Goal: Information Seeking & Learning: Check status

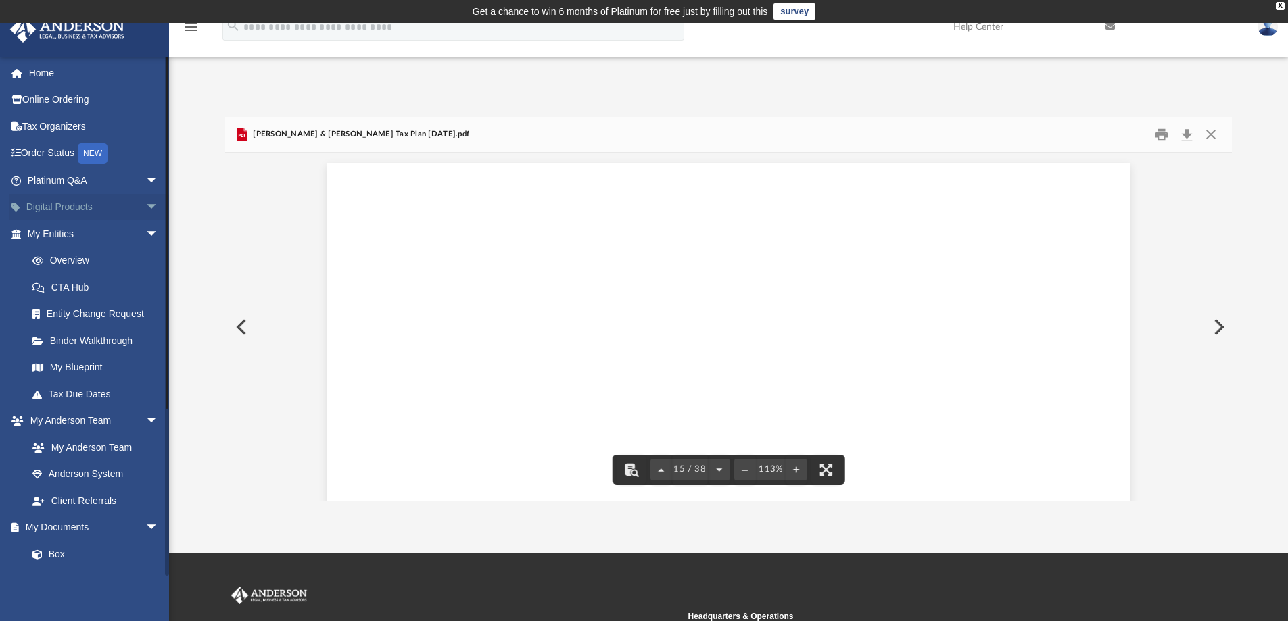
scroll to position [9349, 0]
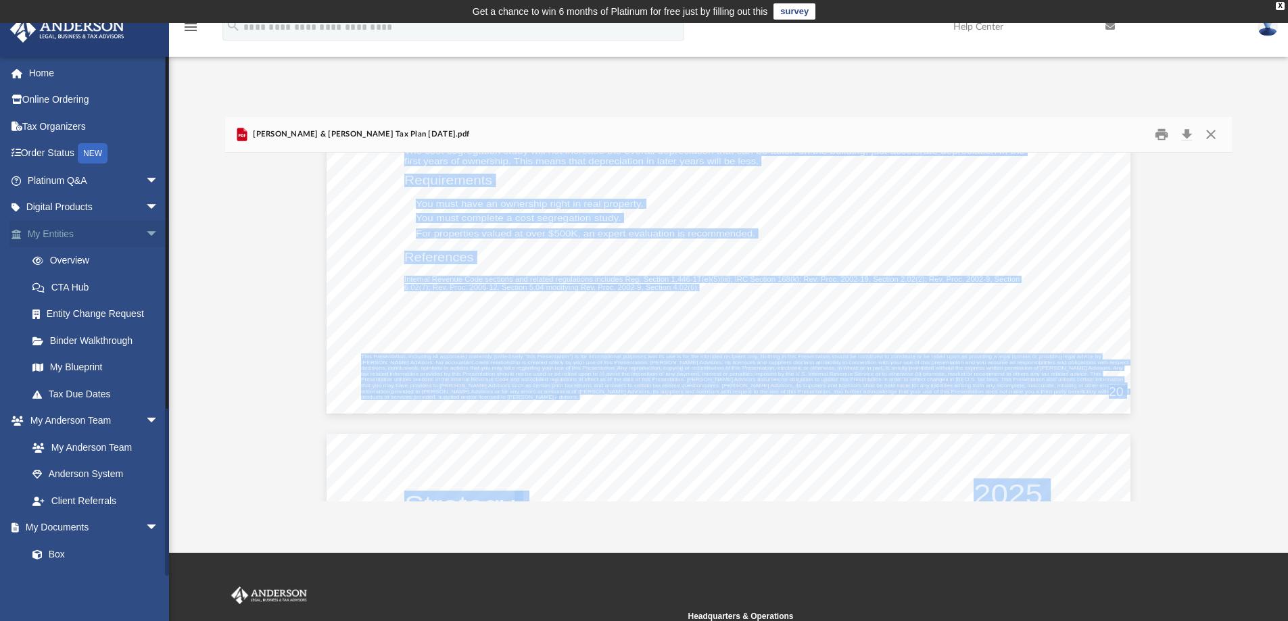
click at [53, 235] on link "My Entities arrow_drop_down" at bounding box center [94, 233] width 170 height 27
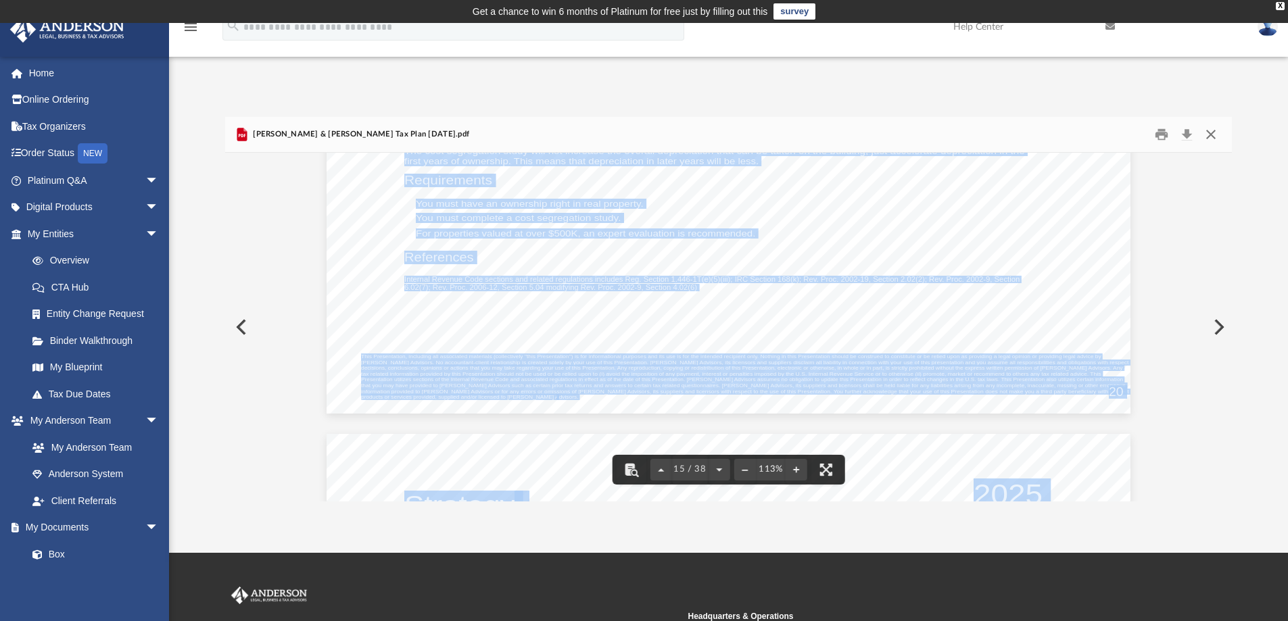
click at [1209, 135] on button "Close" at bounding box center [1210, 134] width 24 height 21
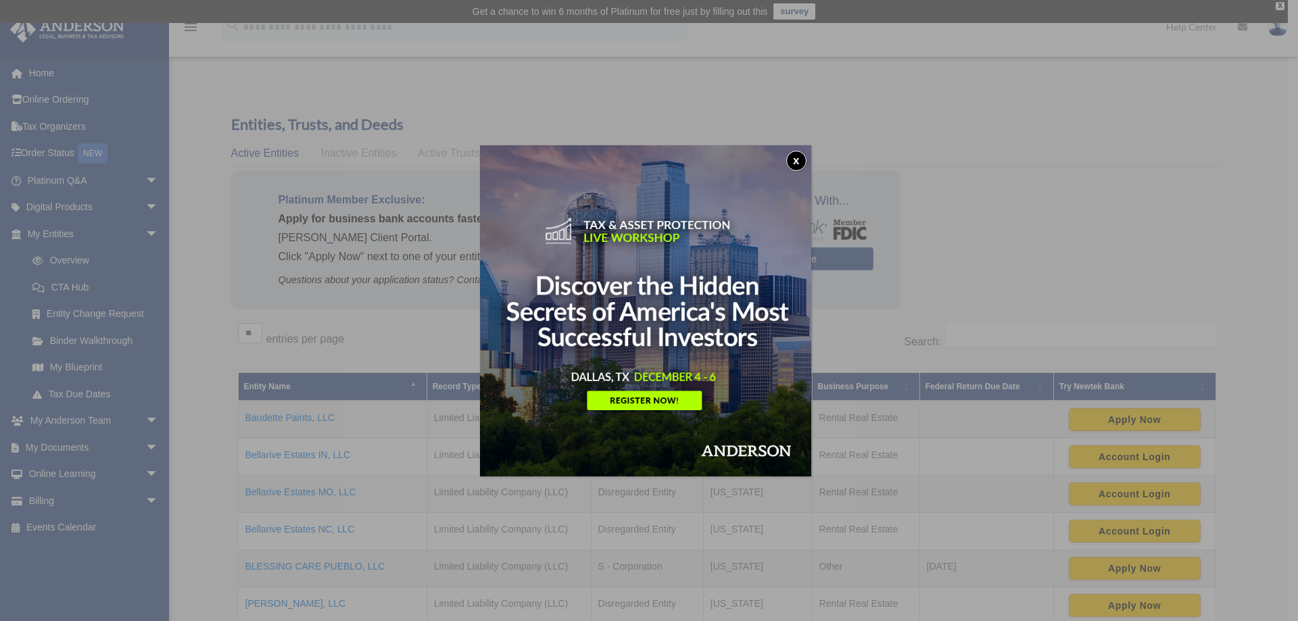
click at [796, 157] on button "x" at bounding box center [796, 161] width 20 height 20
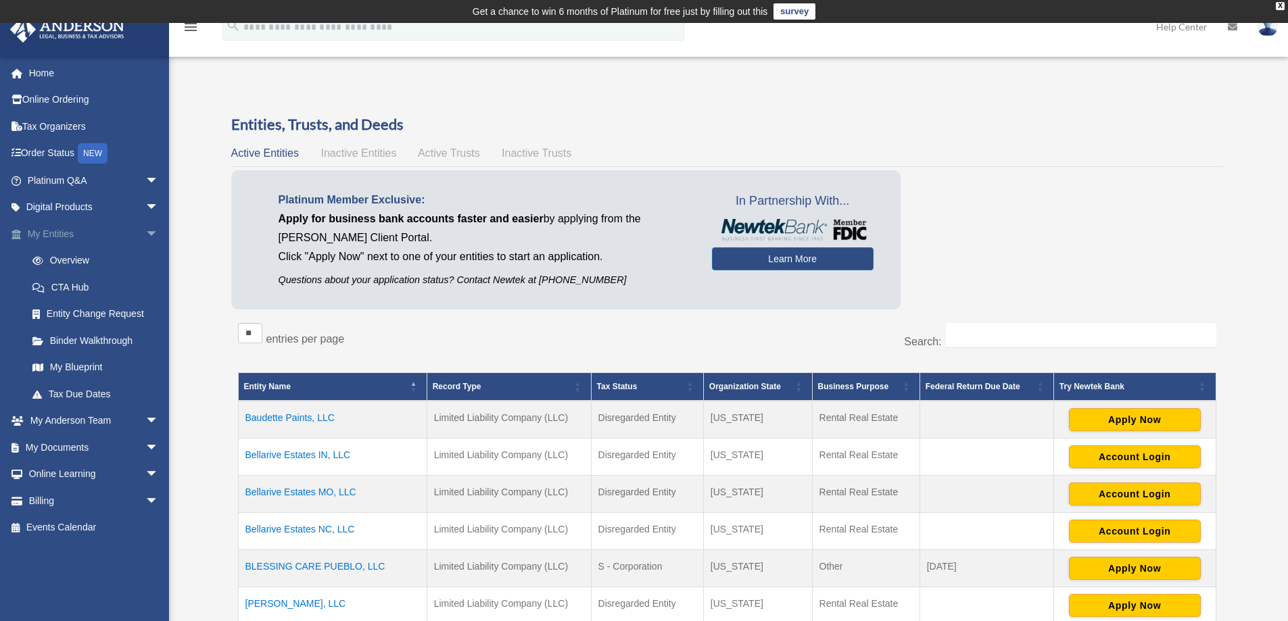
click at [55, 233] on link "My Entities arrow_drop_down" at bounding box center [94, 233] width 170 height 27
click at [145, 231] on span "arrow_drop_down" at bounding box center [158, 234] width 27 height 28
click at [145, 235] on span "arrow_drop_down" at bounding box center [158, 234] width 27 height 28
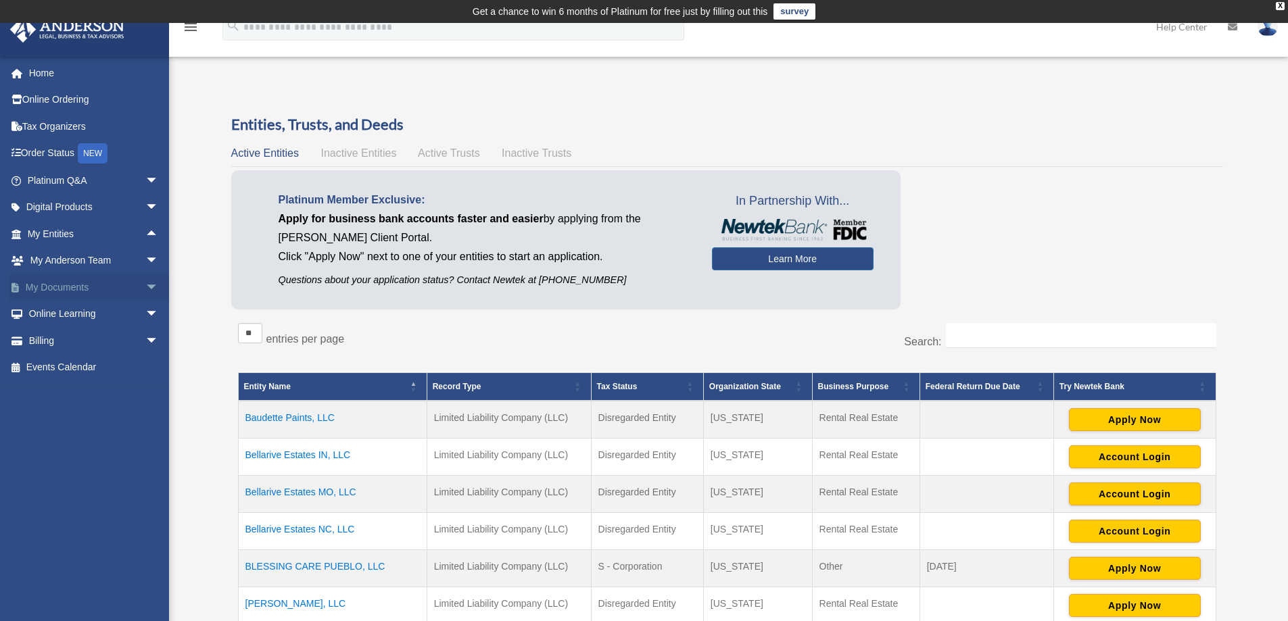
click at [145, 286] on span "arrow_drop_down" at bounding box center [158, 288] width 27 height 28
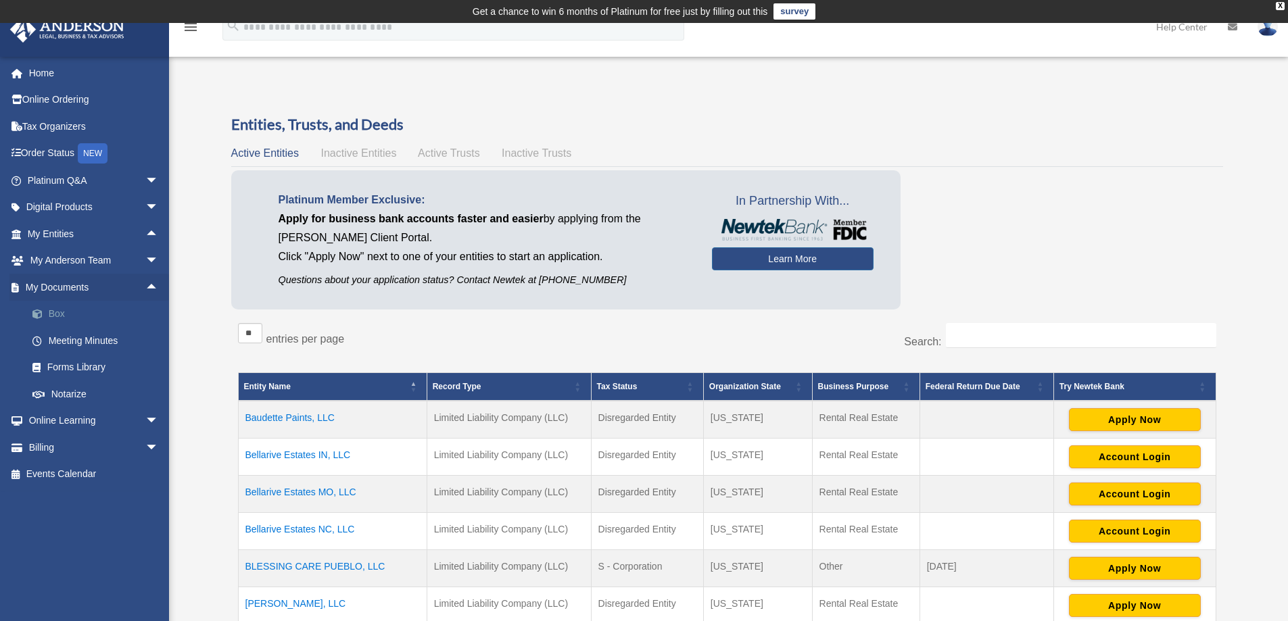
click at [52, 315] on link "Box" at bounding box center [99, 314] width 160 height 27
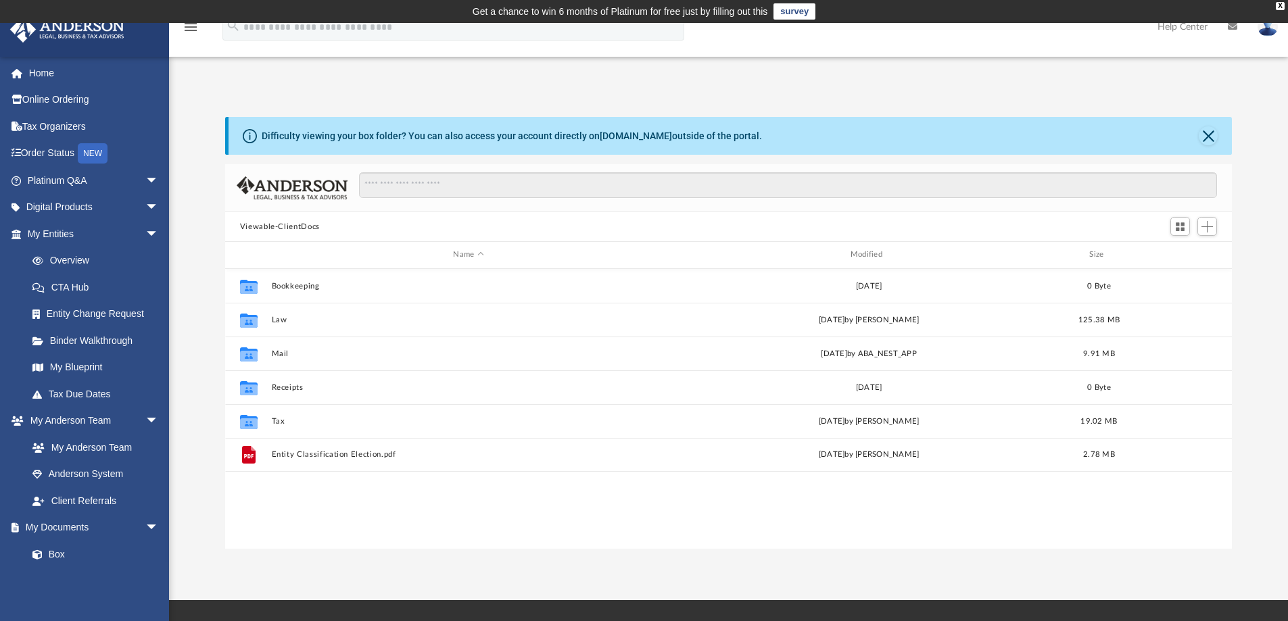
scroll to position [297, 996]
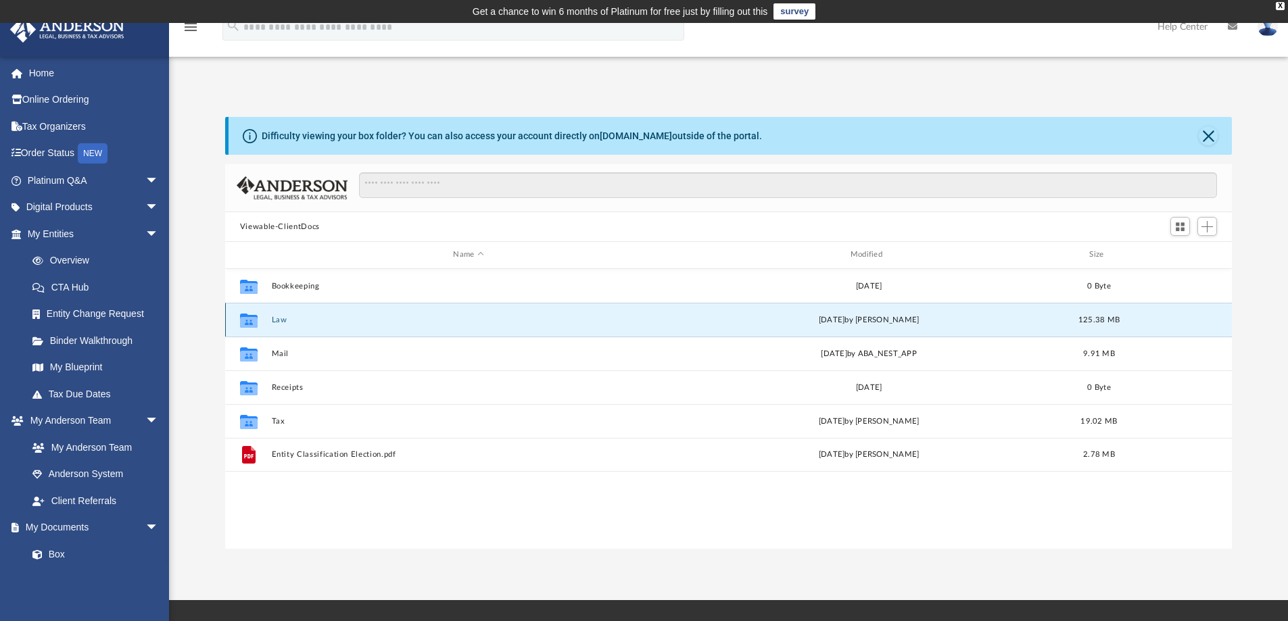
click at [281, 321] on button "Law" at bounding box center [468, 320] width 394 height 9
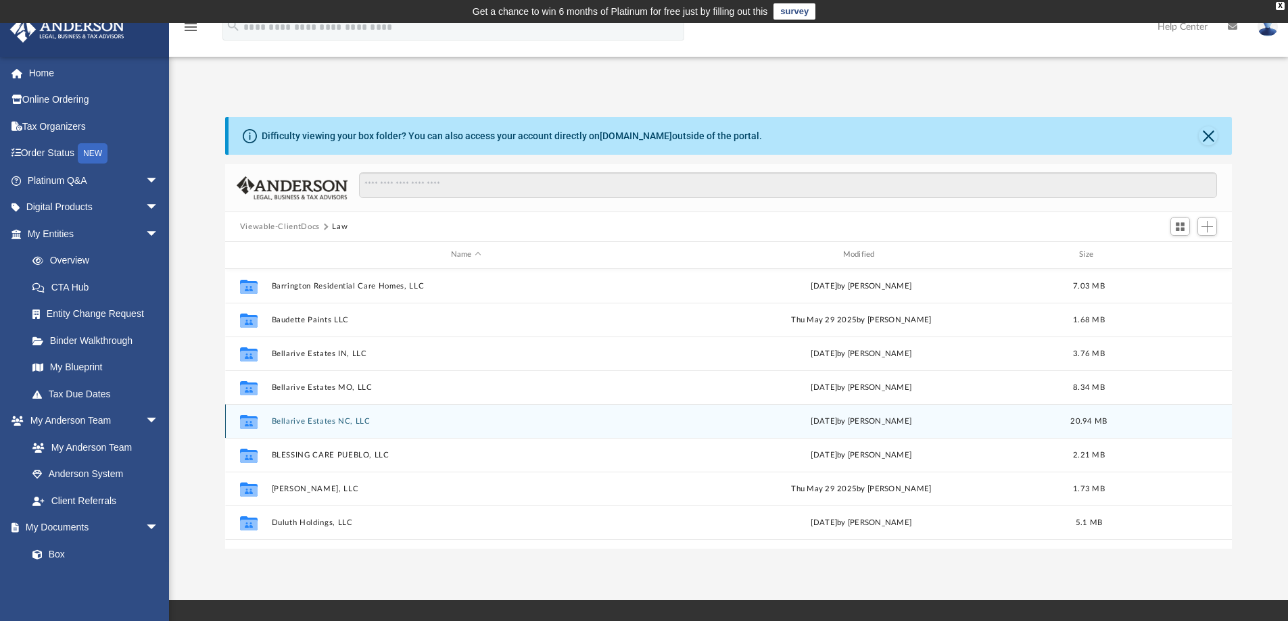
click at [299, 424] on button "Bellarive Estates NC, LLC" at bounding box center [465, 421] width 389 height 9
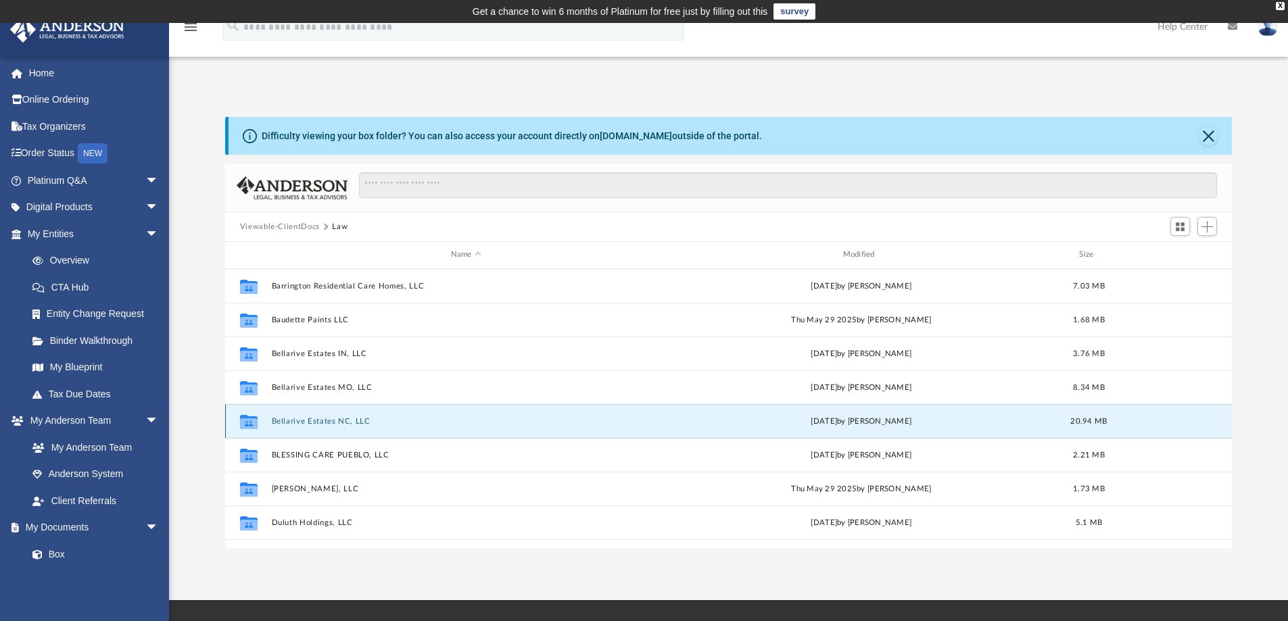
click at [299, 424] on button "Bellarive Estates NC, LLC" at bounding box center [465, 421] width 389 height 9
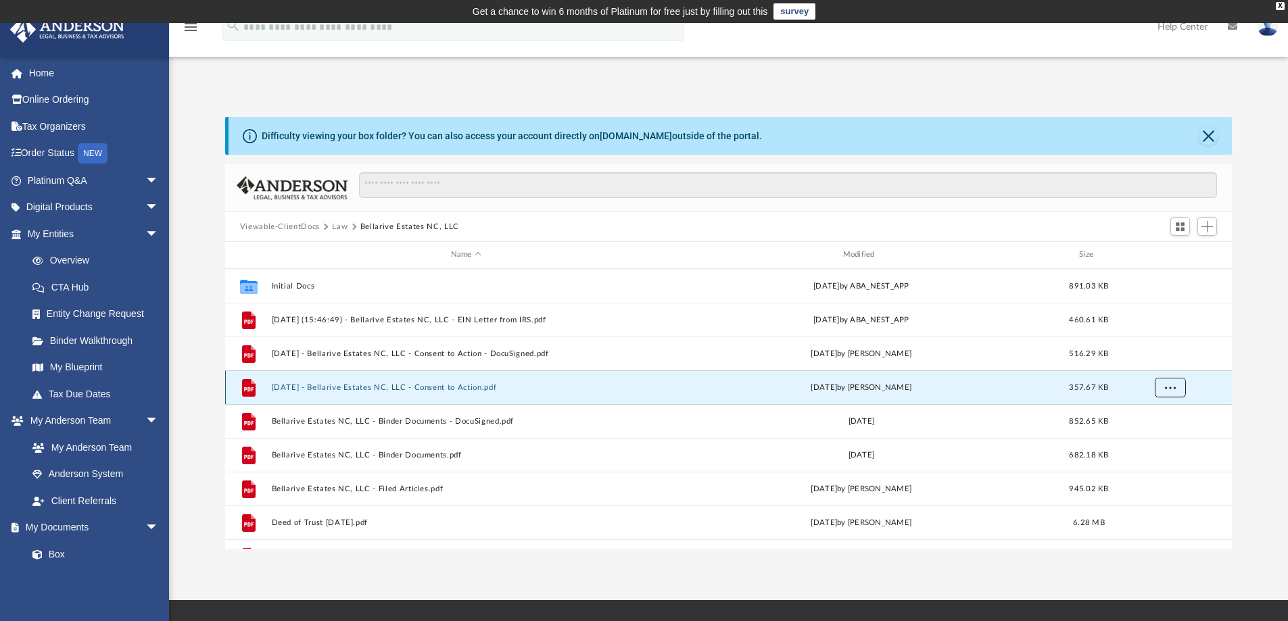
click at [1173, 385] on span "More options" at bounding box center [1169, 386] width 11 height 7
click at [1152, 414] on li "Preview" at bounding box center [1157, 415] width 39 height 14
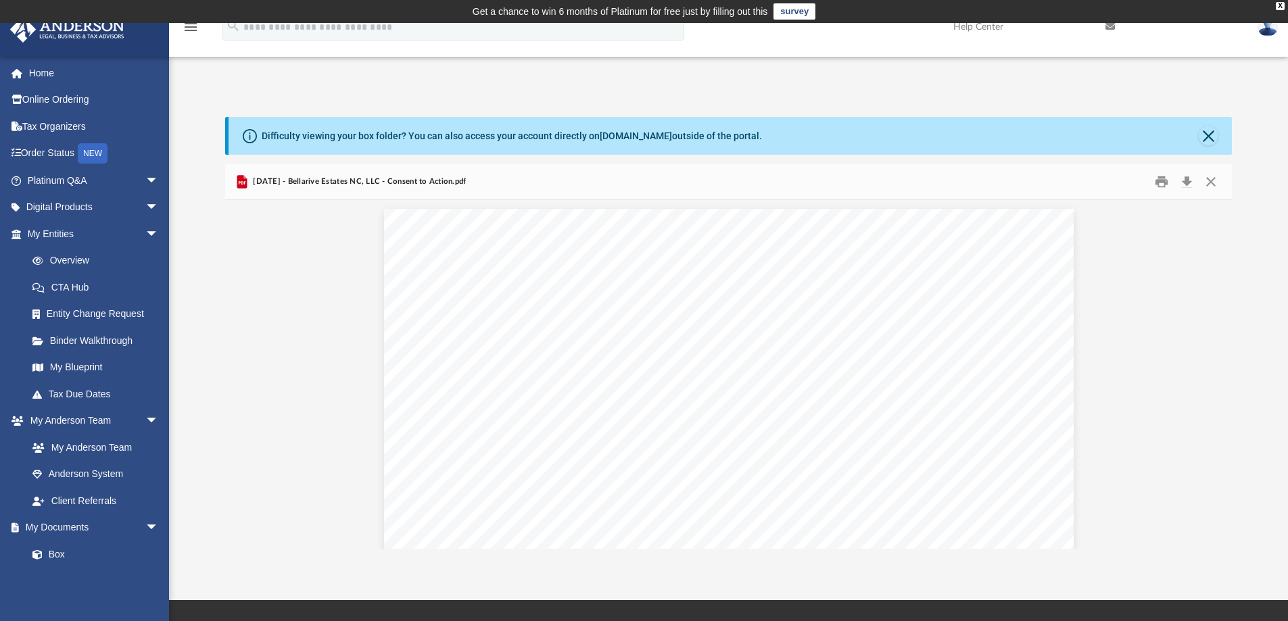
scroll to position [0, 0]
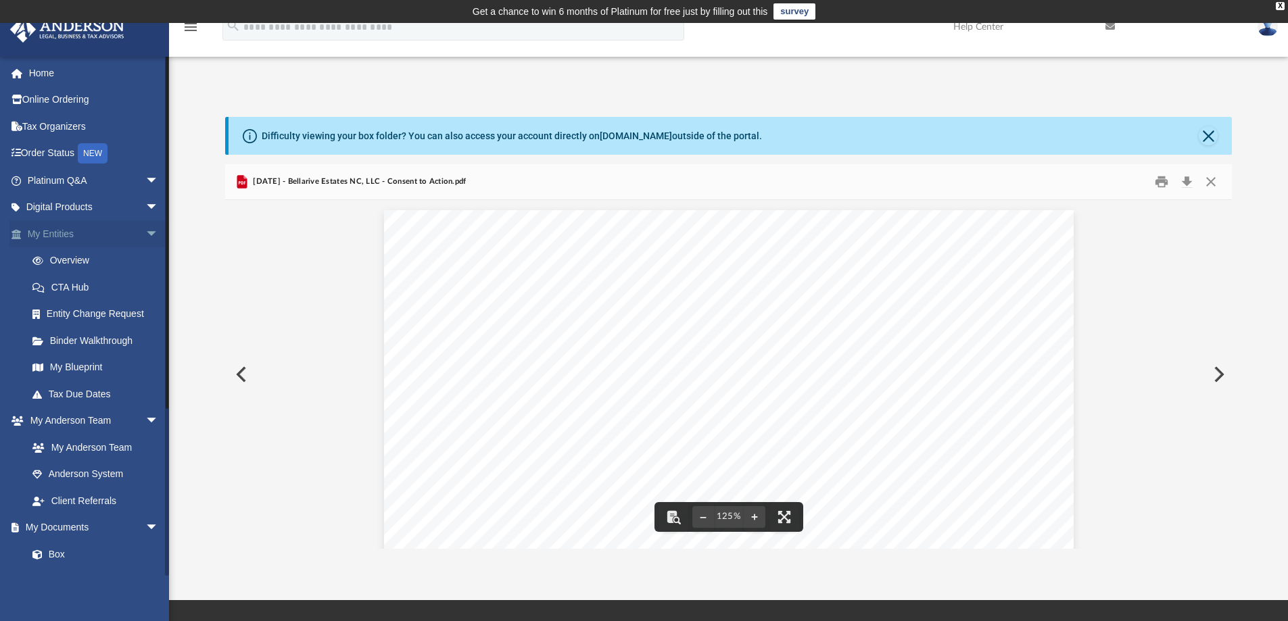
click at [145, 233] on span "arrow_drop_down" at bounding box center [158, 234] width 27 height 28
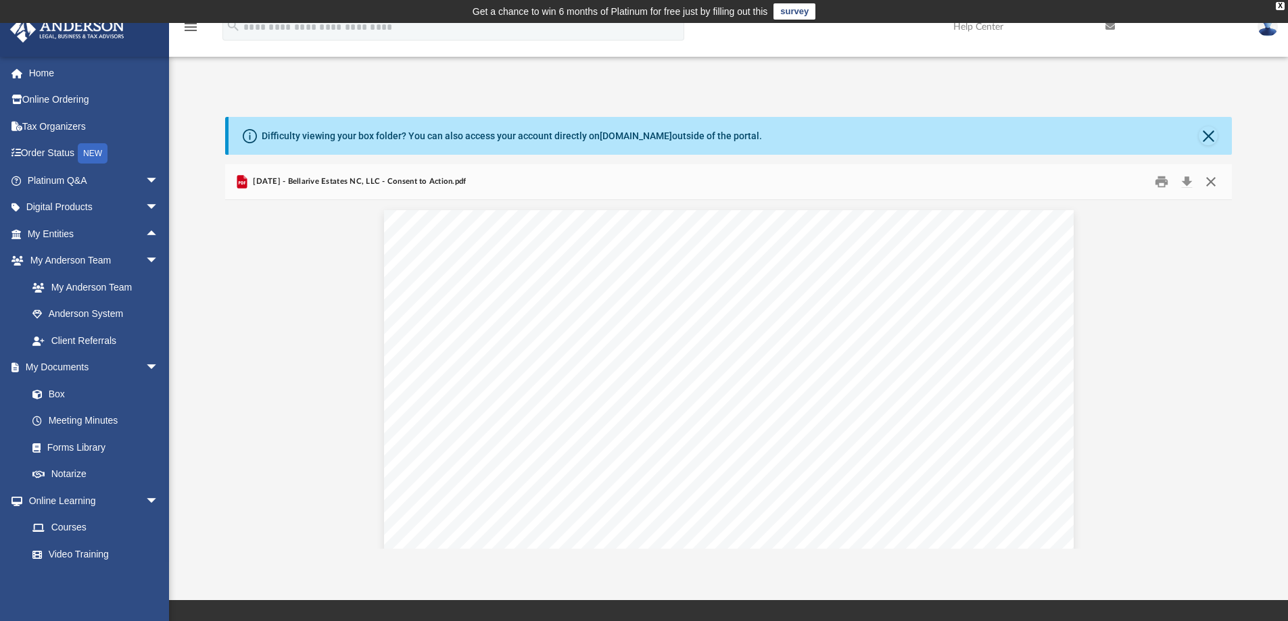
click at [1211, 182] on button "Close" at bounding box center [1210, 182] width 24 height 21
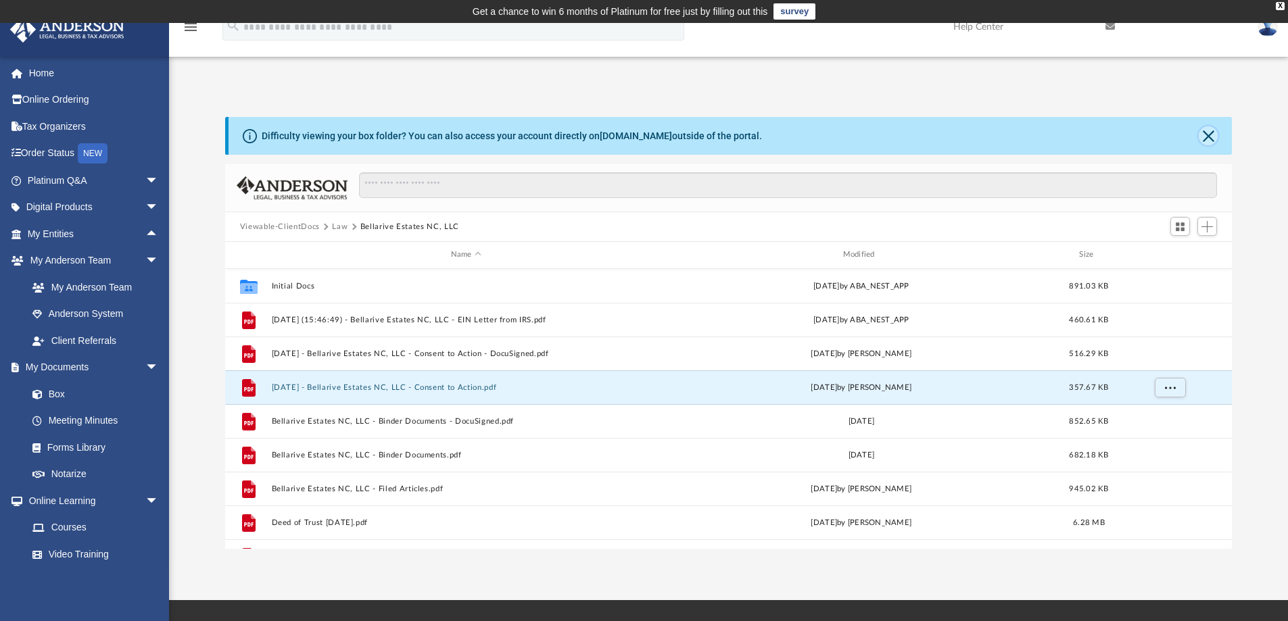
click at [1209, 135] on button "Close" at bounding box center [1207, 135] width 19 height 19
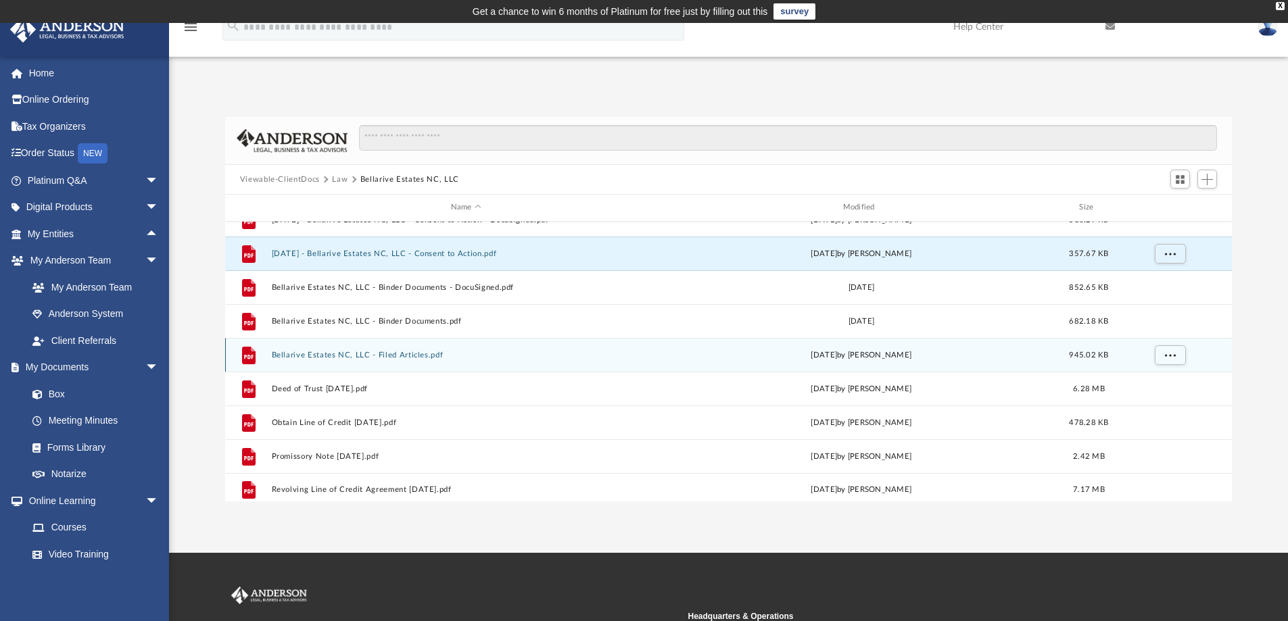
scroll to position [92, 0]
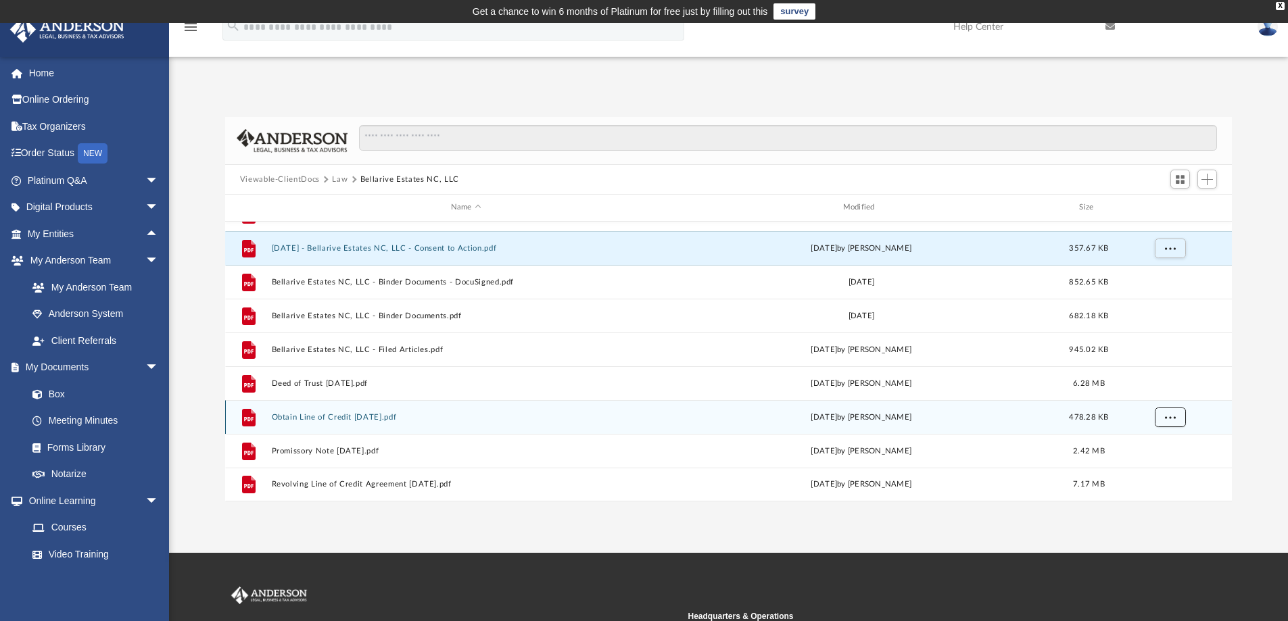
click at [1172, 416] on span "More options" at bounding box center [1169, 416] width 11 height 7
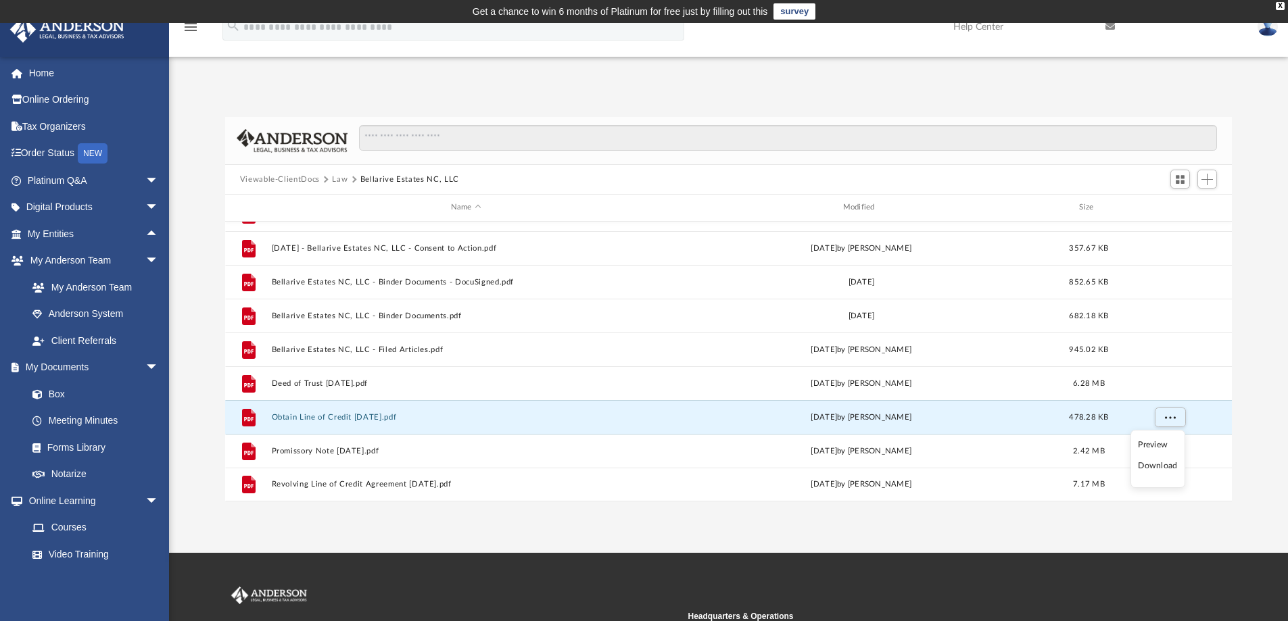
click at [1161, 447] on li "Preview" at bounding box center [1157, 445] width 39 height 14
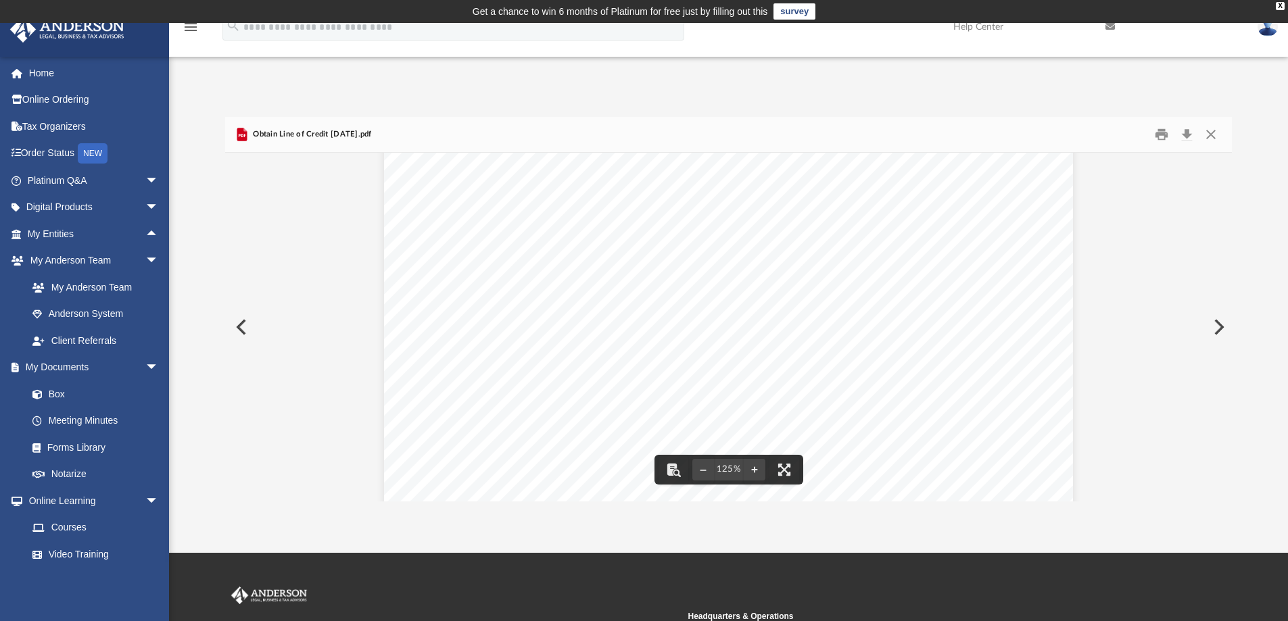
scroll to position [0, 0]
click at [1209, 137] on button "Close" at bounding box center [1210, 134] width 24 height 21
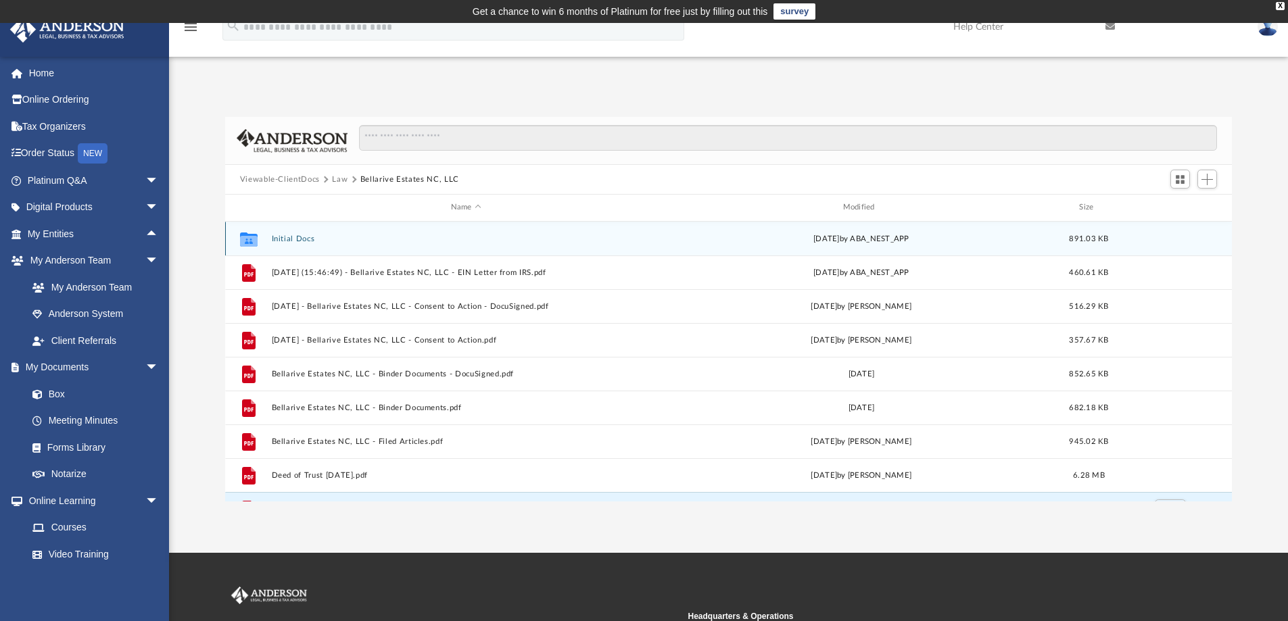
click at [593, 240] on button "Initial Docs" at bounding box center [465, 239] width 389 height 9
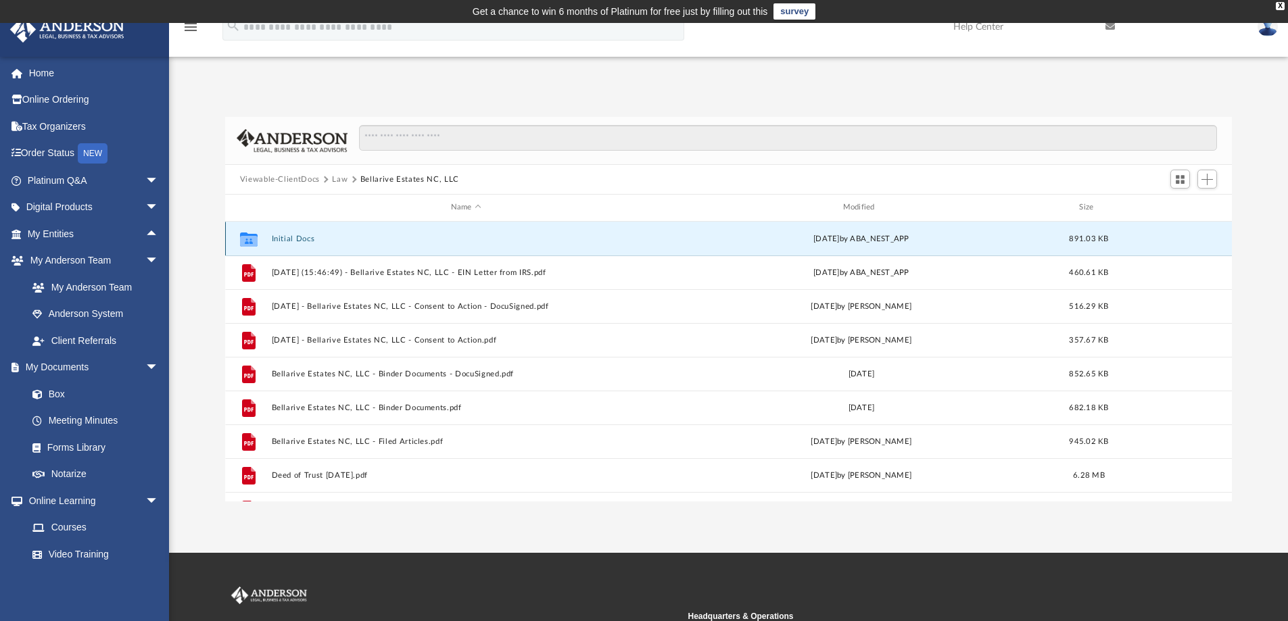
click at [593, 240] on button "Initial Docs" at bounding box center [465, 239] width 389 height 9
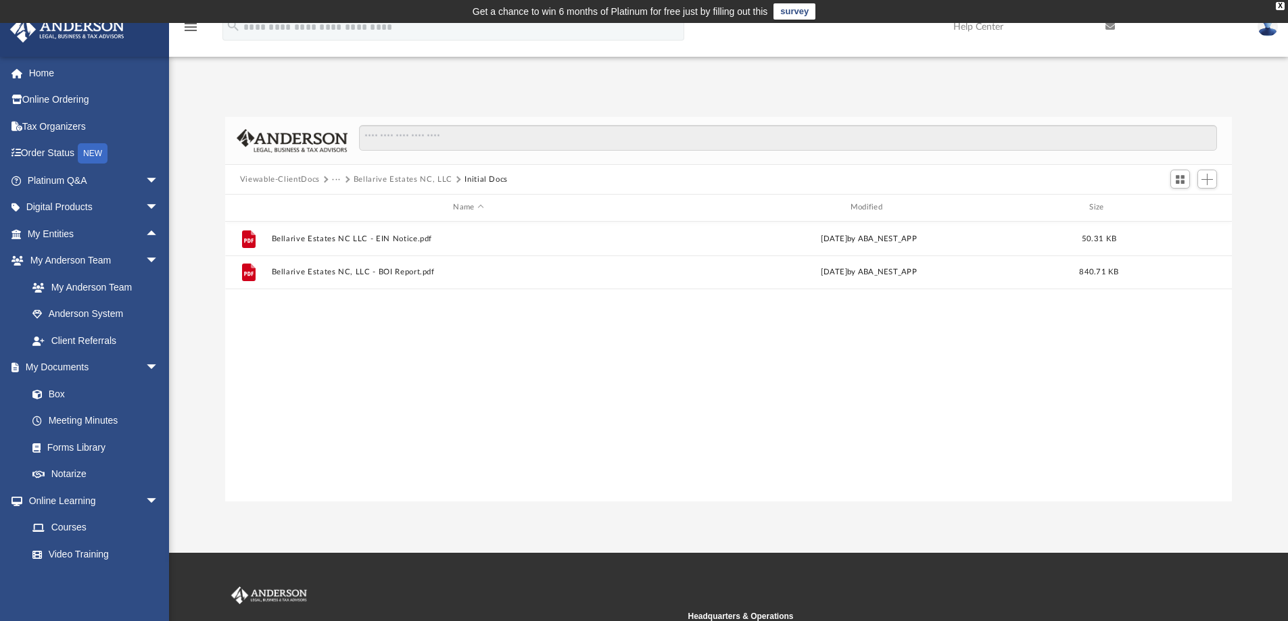
click at [390, 179] on button "Bellarive Estates NC, LLC" at bounding box center [403, 180] width 99 height 12
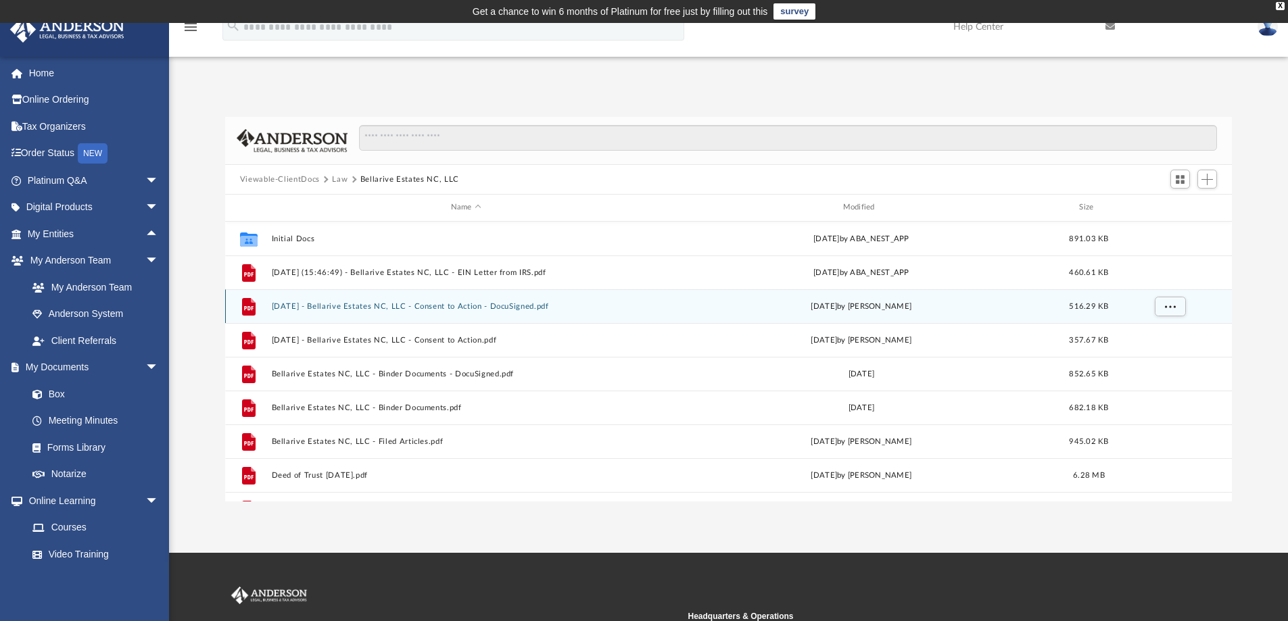
click at [606, 310] on button "2025.2.12 - Bellarive Estates NC, LLC - Consent to Action - DocuSigned.pdf" at bounding box center [465, 306] width 389 height 9
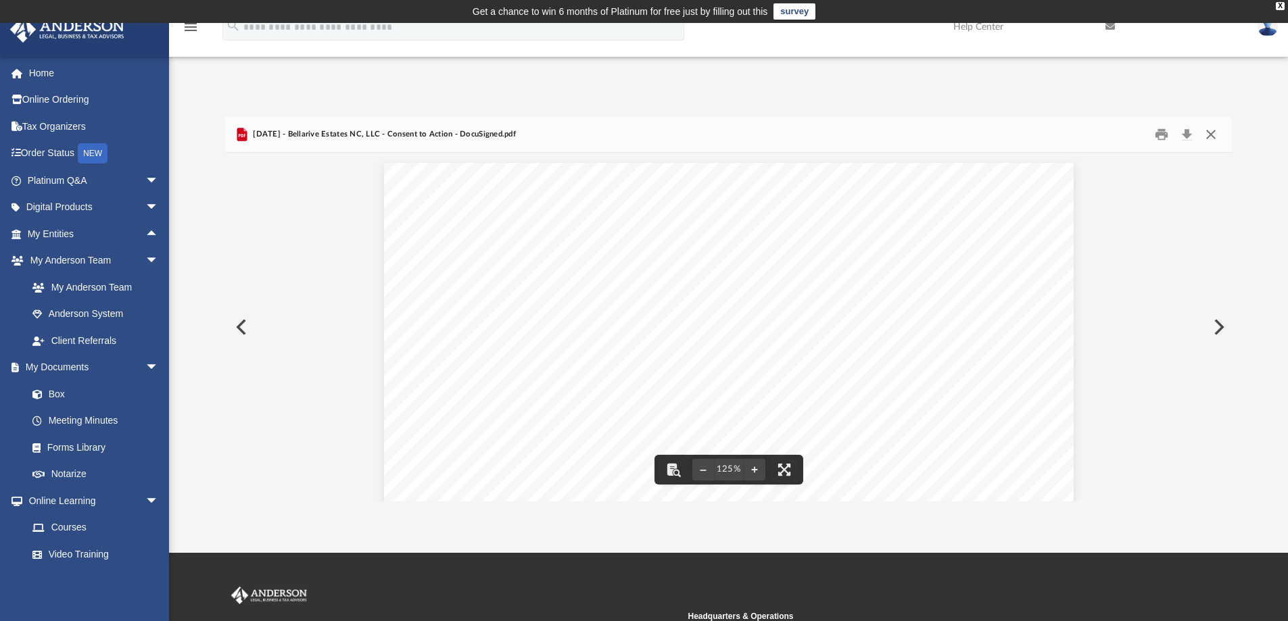
click at [1213, 137] on button "Close" at bounding box center [1210, 134] width 24 height 21
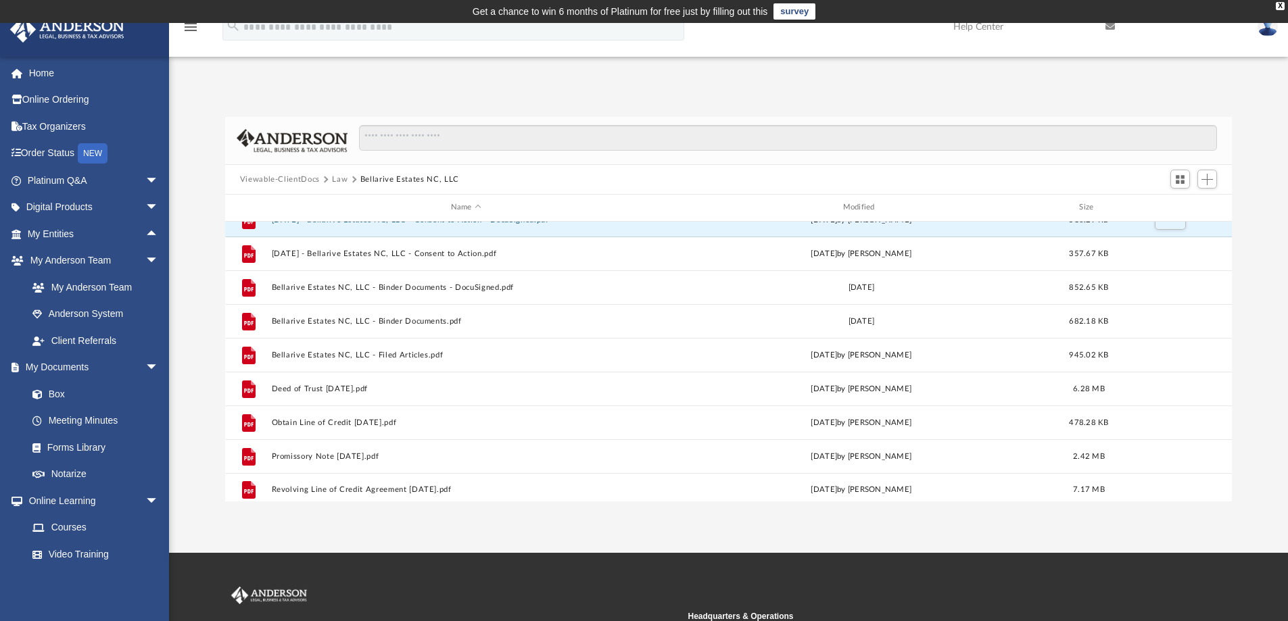
scroll to position [92, 0]
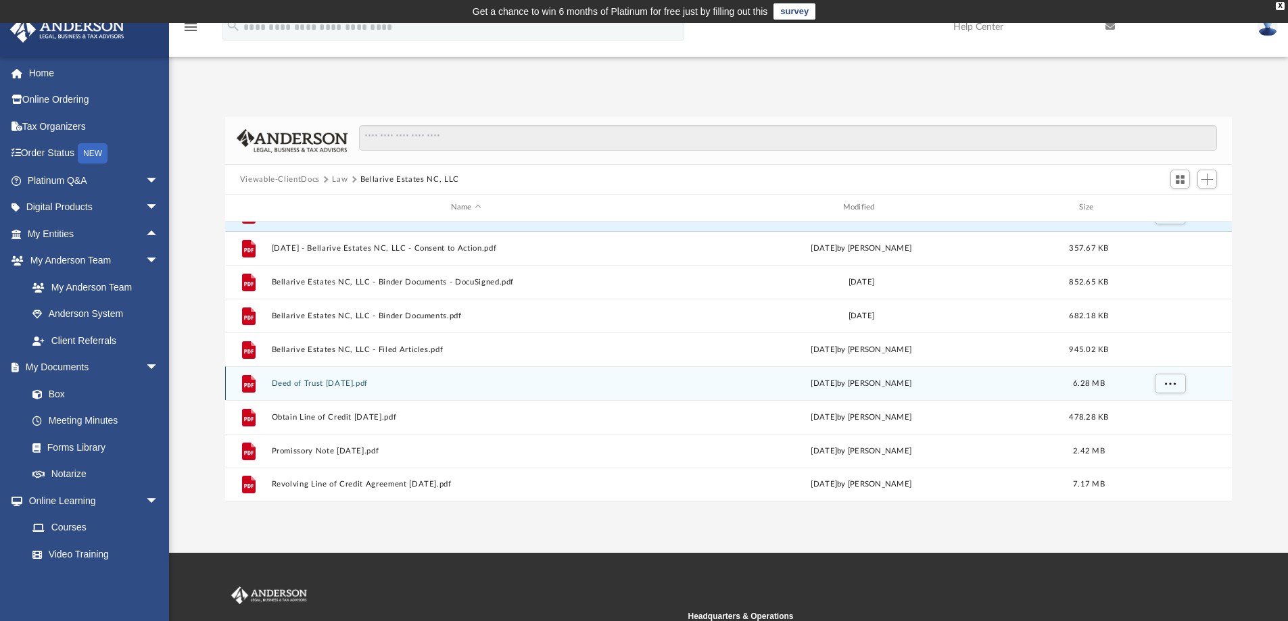
click at [469, 384] on button "Deed of Trust 8-25-25.pdf" at bounding box center [465, 383] width 389 height 9
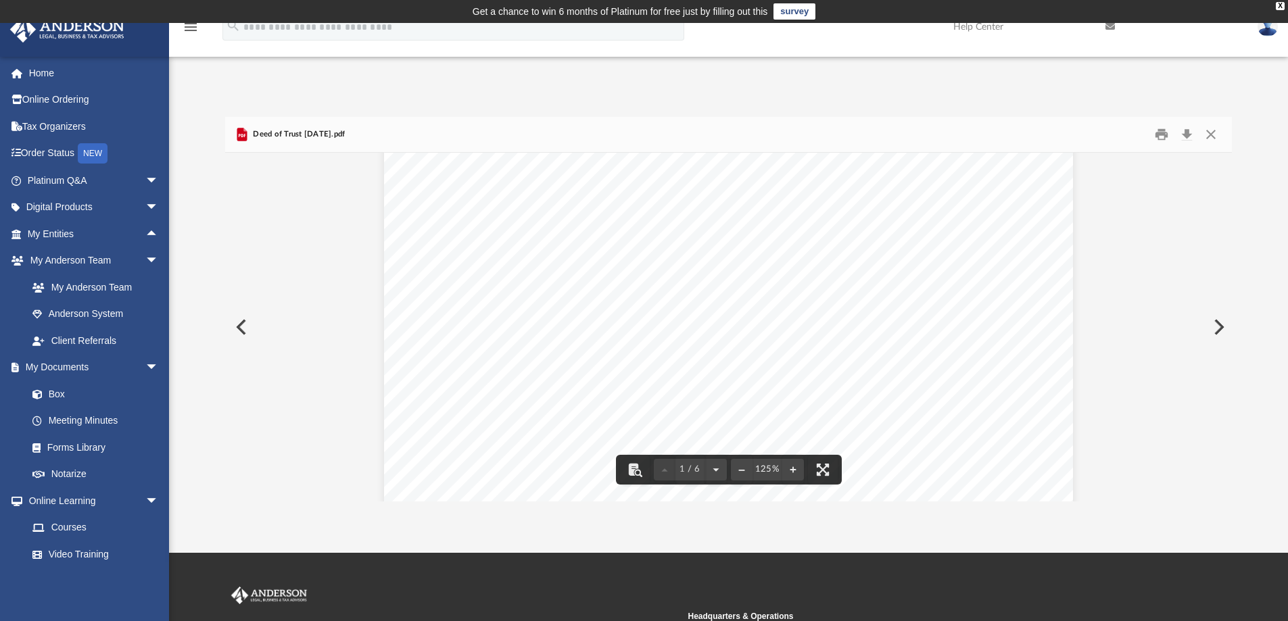
scroll to position [0, 0]
click at [1211, 136] on button "Close" at bounding box center [1210, 134] width 24 height 21
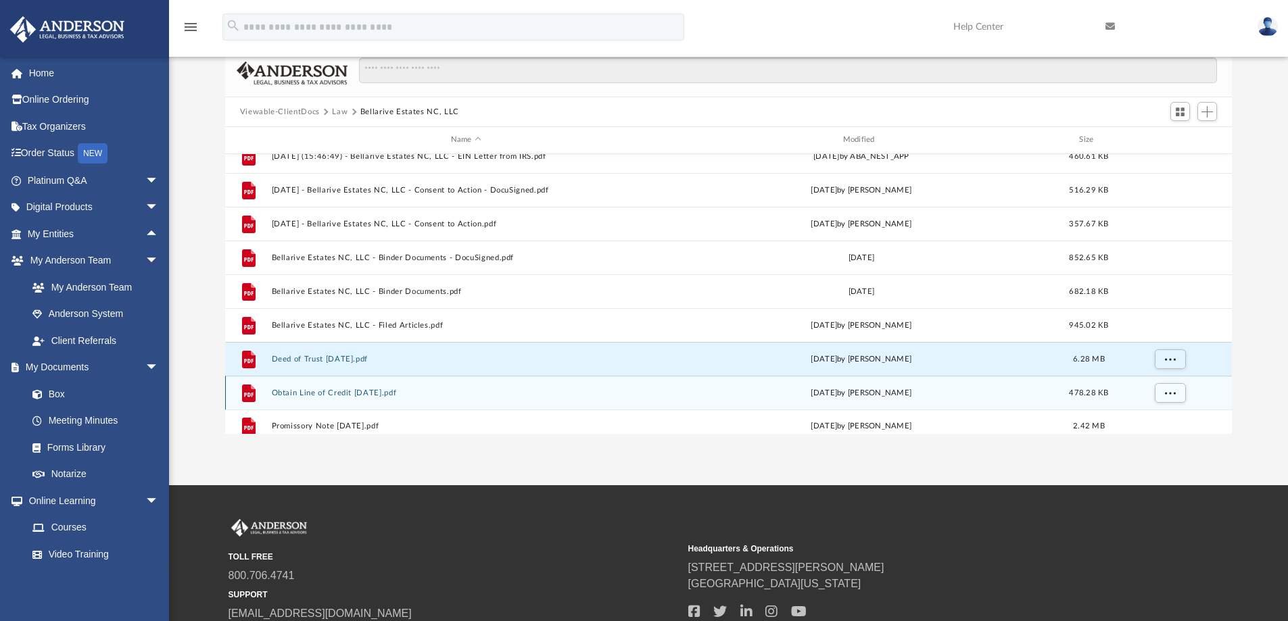
scroll to position [24, 0]
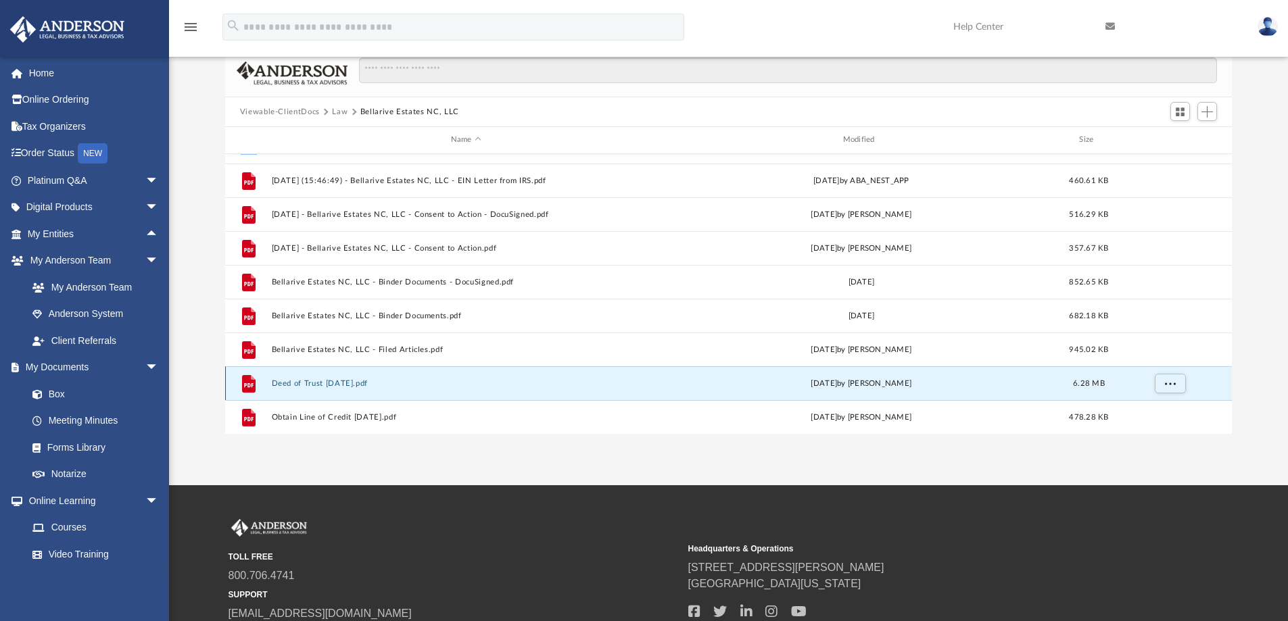
click at [483, 383] on button "Deed of Trust 8-25-25.pdf" at bounding box center [465, 383] width 389 height 9
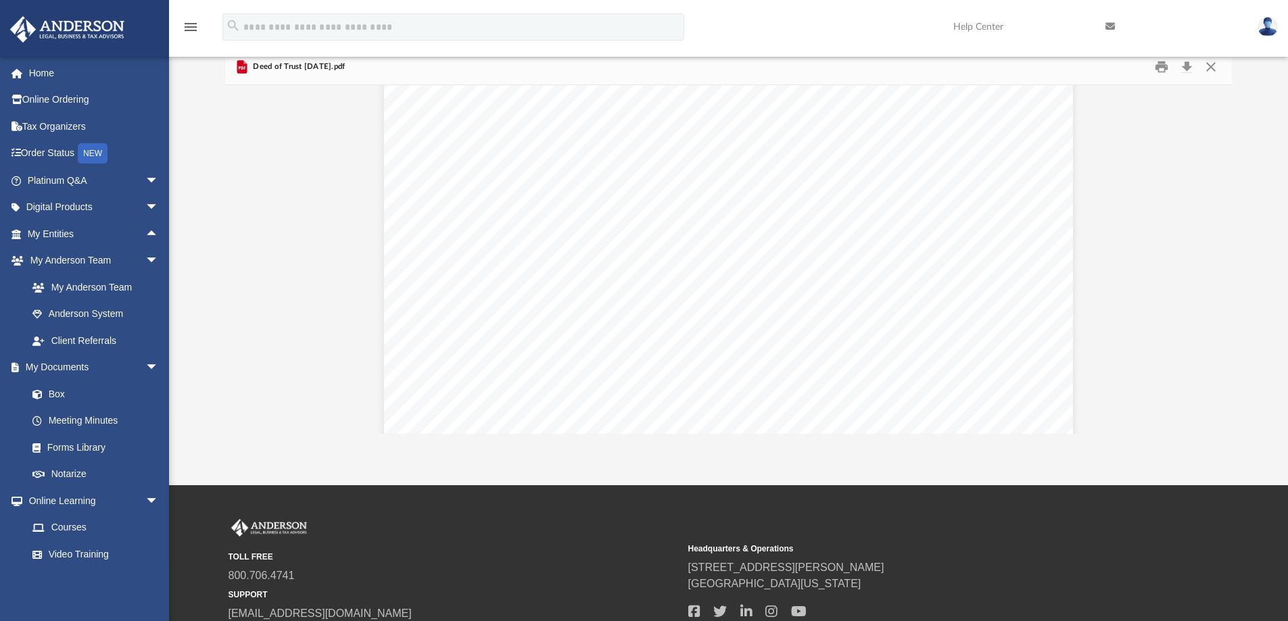
scroll to position [1217, 0]
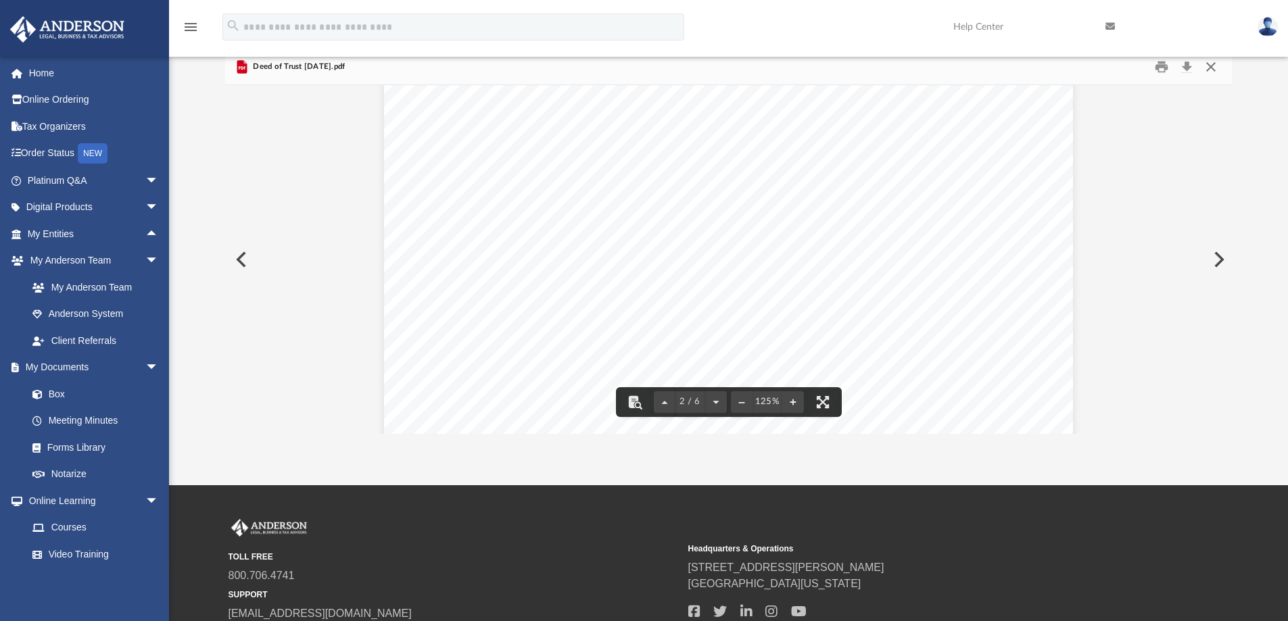
click at [1214, 66] on button "Close" at bounding box center [1210, 67] width 24 height 21
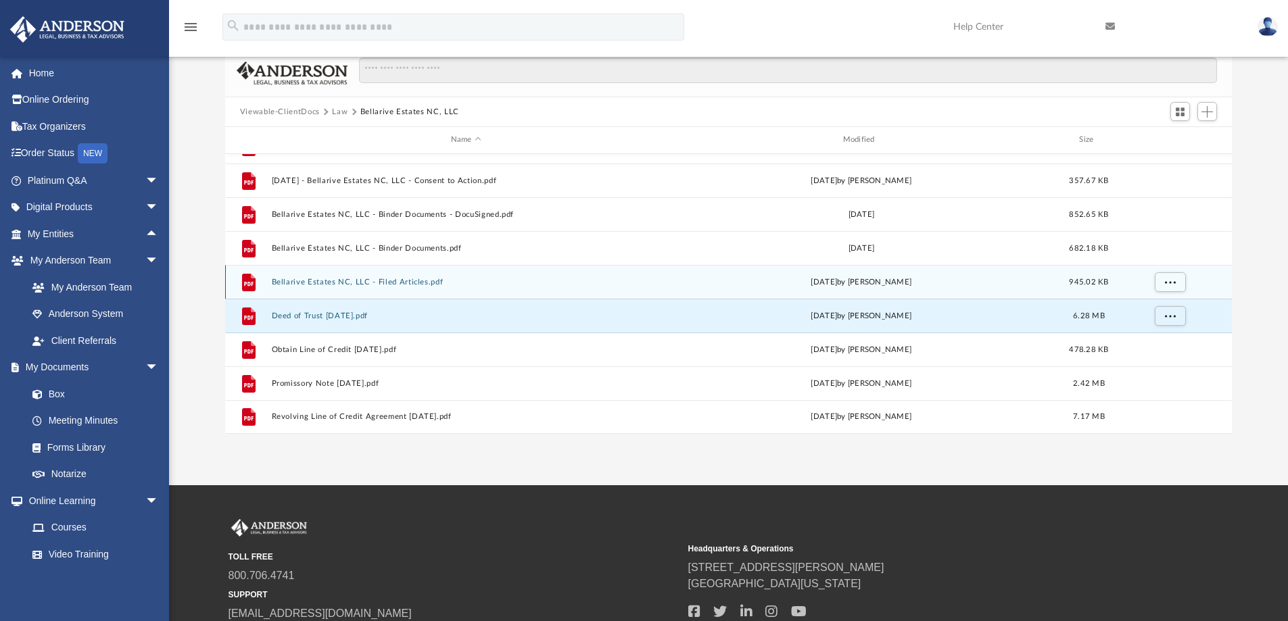
scroll to position [135, 0]
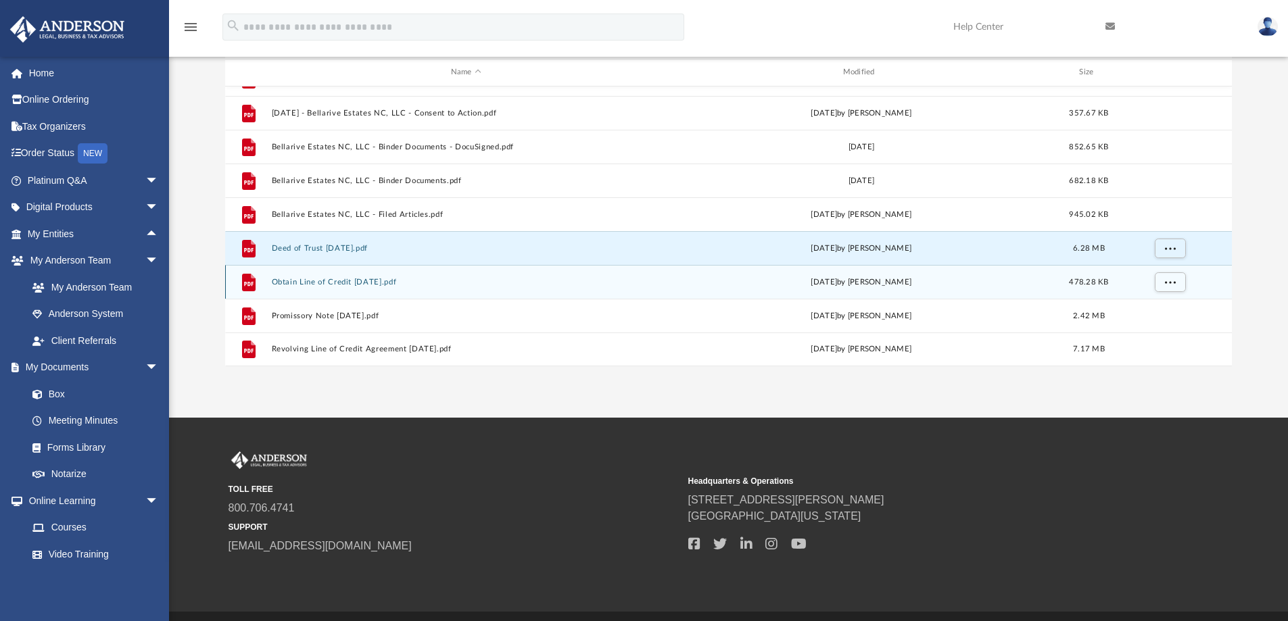
click at [592, 288] on div "File Obtain Line of Credit 8-25-25.pdf Sat Aug 30 2025 by Gregory Ruppman 478.2…" at bounding box center [728, 282] width 1007 height 34
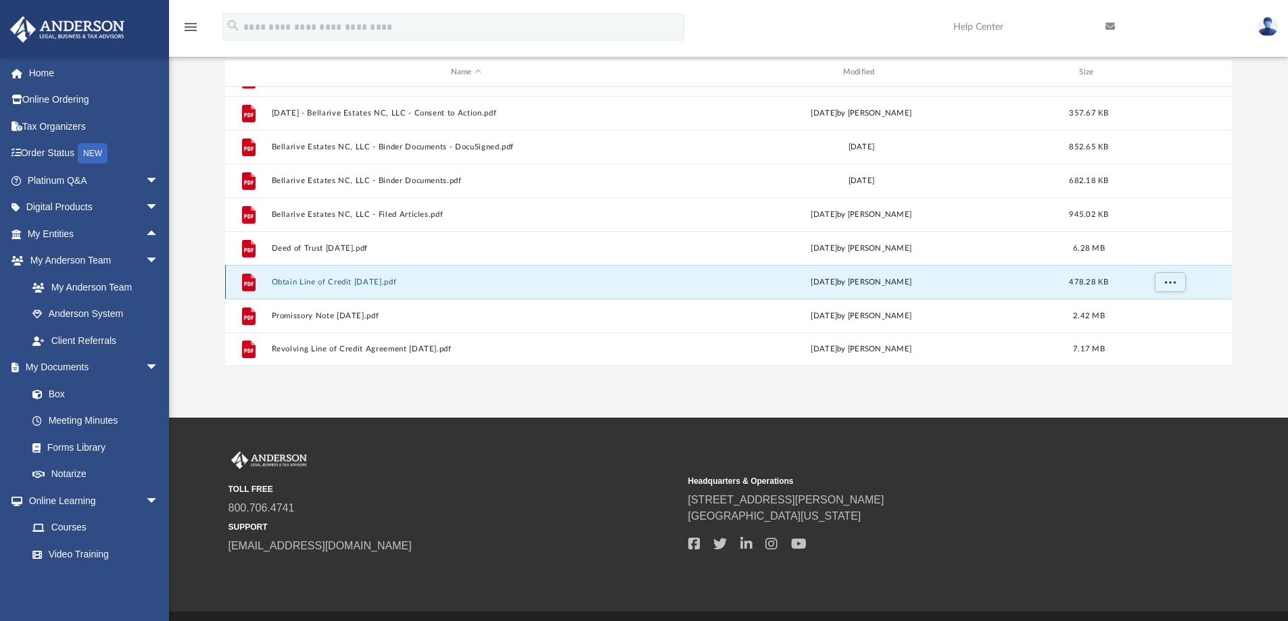
click at [591, 288] on div "File Obtain Line of Credit 8-25-25.pdf Sat Aug 30 2025 by Gregory Ruppman 478.2…" at bounding box center [728, 282] width 1007 height 34
click at [1173, 283] on span "More options" at bounding box center [1169, 281] width 11 height 7
click at [1153, 307] on li "Preview" at bounding box center [1157, 310] width 39 height 14
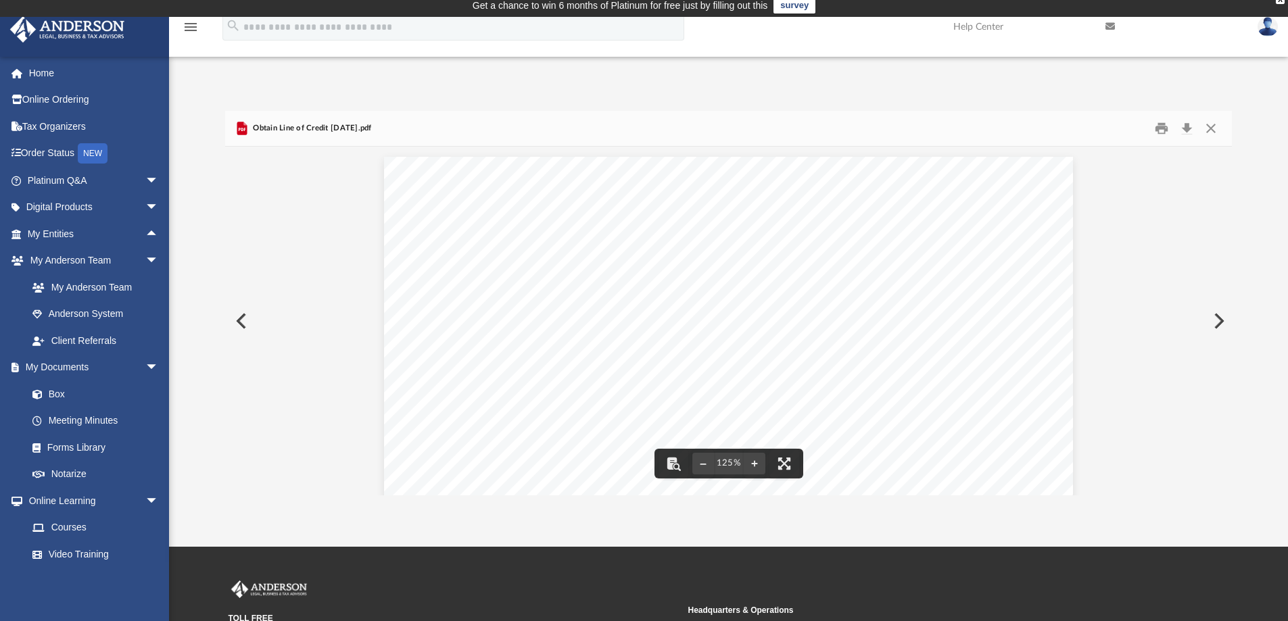
scroll to position [0, 0]
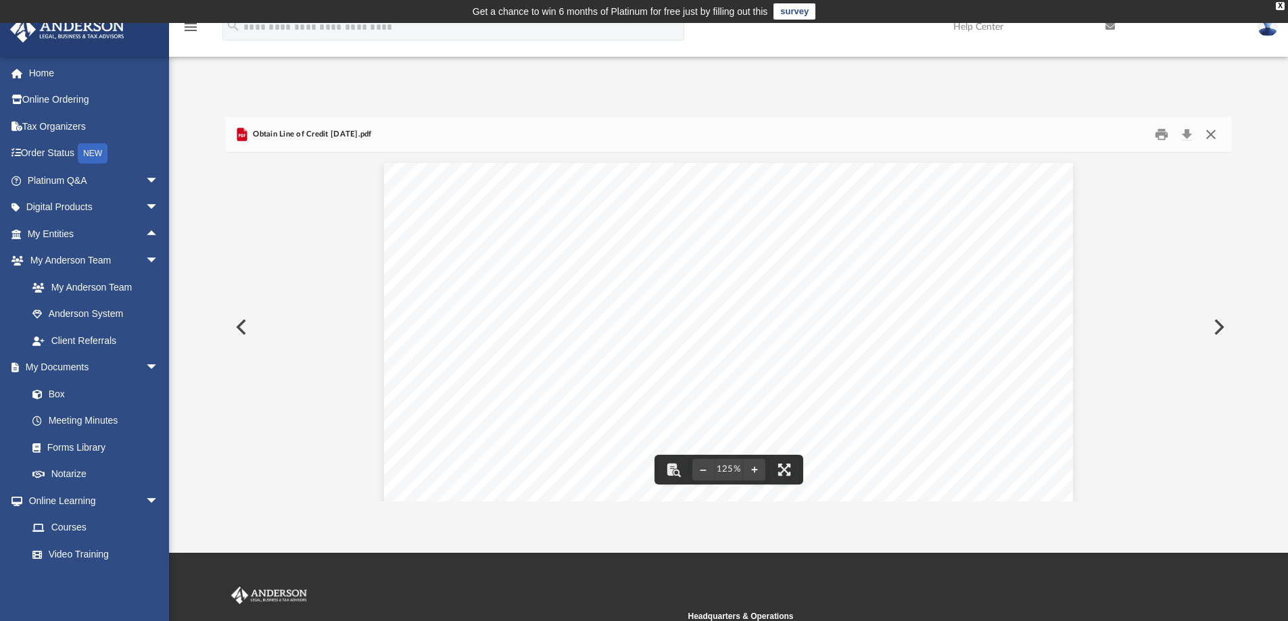
click at [1213, 132] on button "Close" at bounding box center [1210, 134] width 24 height 21
